Goal: Task Accomplishment & Management: Use online tool/utility

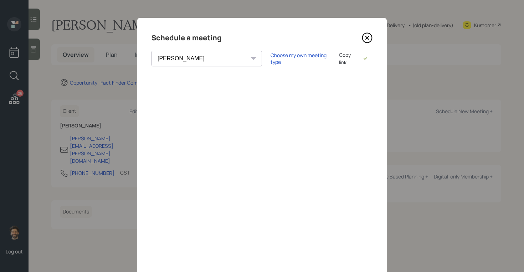
select select "f14b762f-c7c2-4b89-9227-8fa891345eea"
